Goal: Check status: Check status

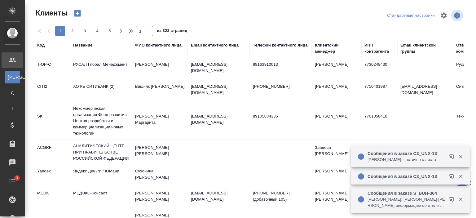
select select "RU"
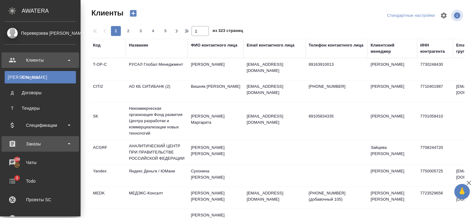
click at [41, 146] on div "Заказы" at bounding box center [40, 143] width 71 height 9
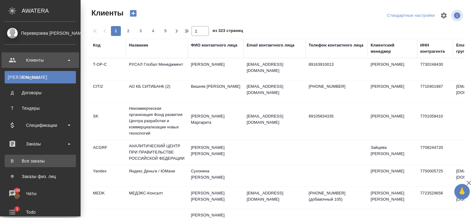
click at [46, 161] on div "Все заказы" at bounding box center [40, 161] width 65 height 6
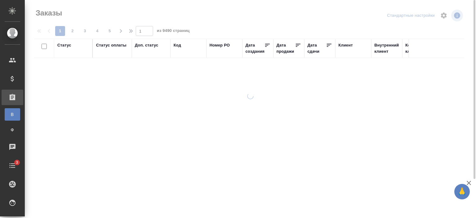
click at [179, 45] on div "Код" at bounding box center [177, 45] width 7 height 6
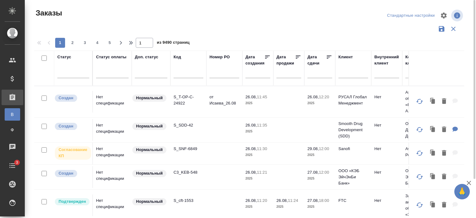
click at [184, 73] on input "text" at bounding box center [189, 74] width 30 height 8
click at [177, 59] on div "Код" at bounding box center [177, 57] width 7 height 6
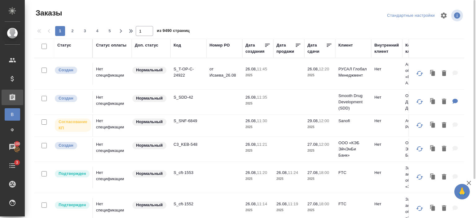
click at [177, 44] on div "Код" at bounding box center [177, 45] width 7 height 6
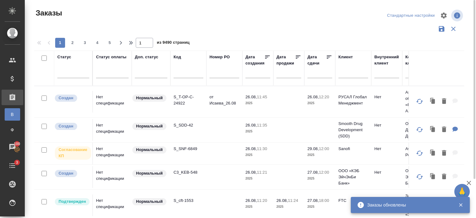
click at [186, 78] on div at bounding box center [189, 74] width 30 height 15
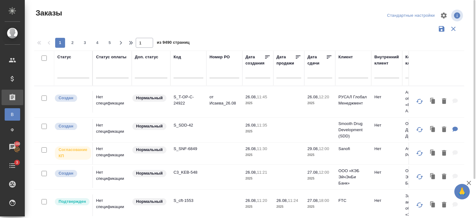
click at [186, 74] on input "text" at bounding box center [189, 74] width 30 height 8
paste input "S_gipp-18"
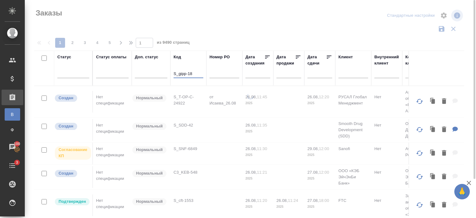
type input "S_gipp-18"
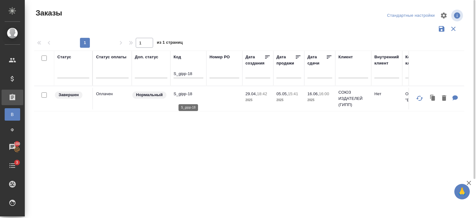
click at [193, 97] on p "S_gipp-18" at bounding box center [189, 94] width 30 height 6
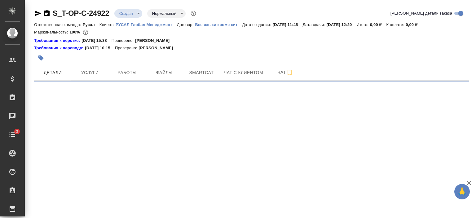
select select "RU"
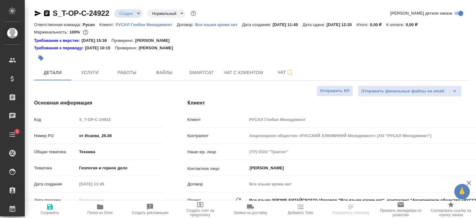
type textarea "x"
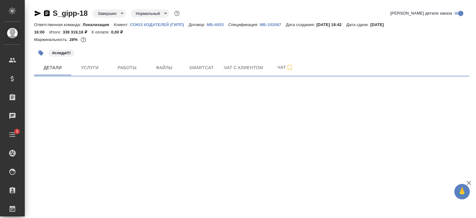
select select "RU"
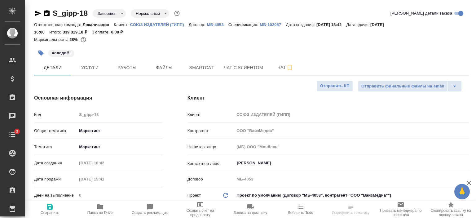
type textarea "x"
click at [128, 68] on span "Работы" at bounding box center [127, 68] width 30 height 8
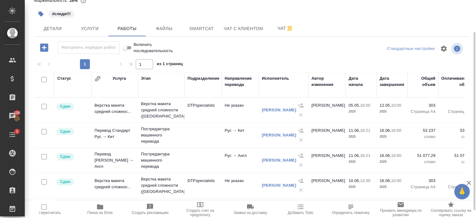
scroll to position [48, 0]
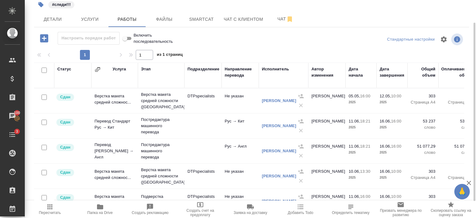
click at [136, 151] on tbody "Сдан Верстка макета средней сложнос... Верстка макета средней сложности (Ind...…" at bounding box center [357, 176] width 646 height 176
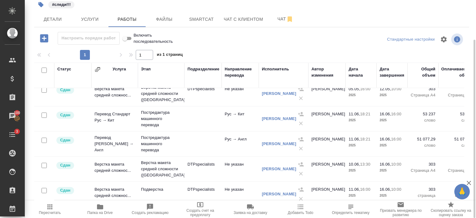
scroll to position [0, 0]
